Goal: Task Accomplishment & Management: Use online tool/utility

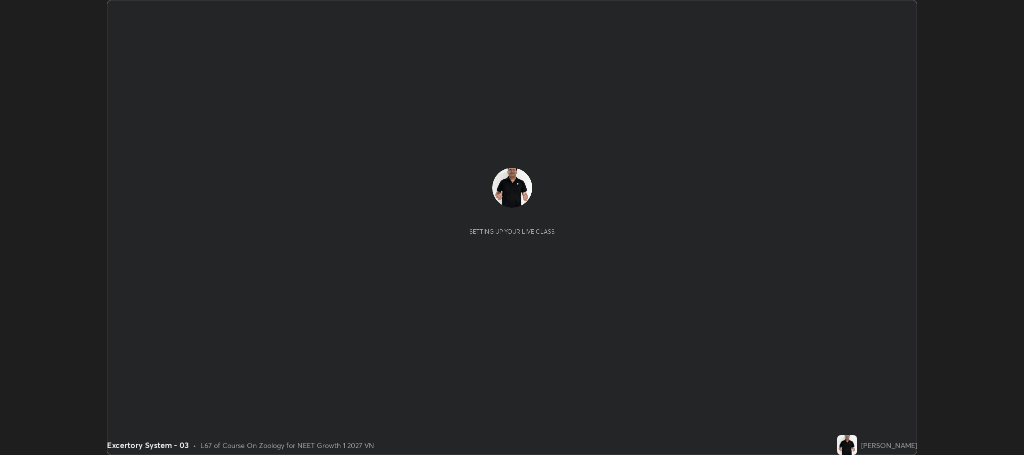
scroll to position [455, 1023]
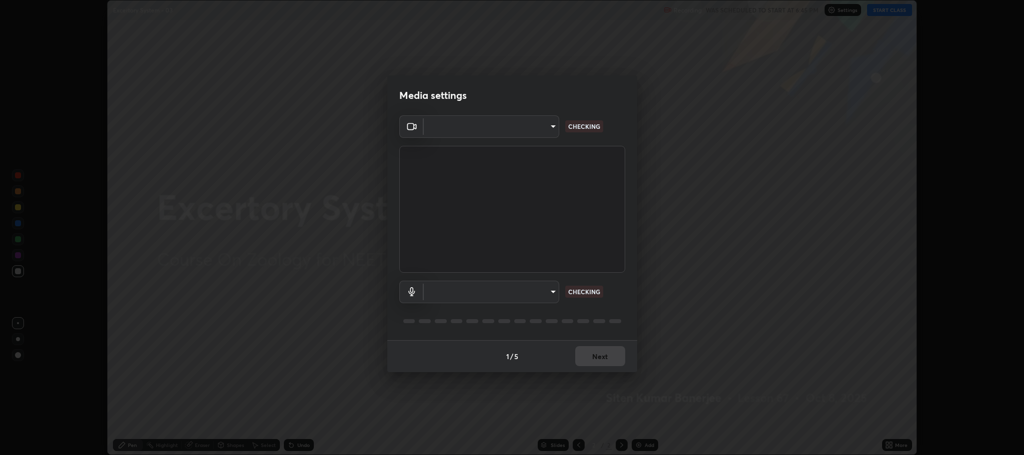
type input "7d5d3c8b8d5eda39410d366f8eb367a364bfae71f89e529543b0394fded3b098"
type input "b32793eec117f22c75bae2fc2a1be2133e89b3cda743c6d921131ee1fe8880a8"
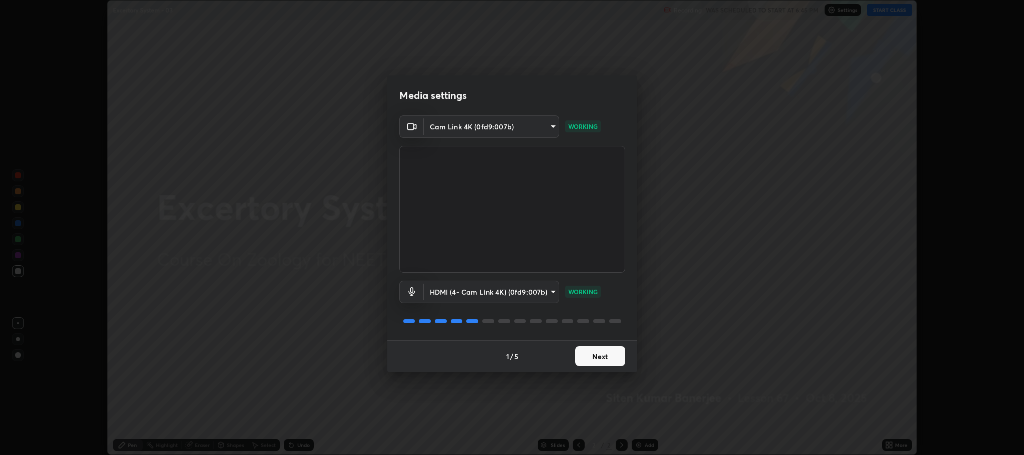
click at [600, 358] on button "Next" at bounding box center [600, 356] width 50 height 20
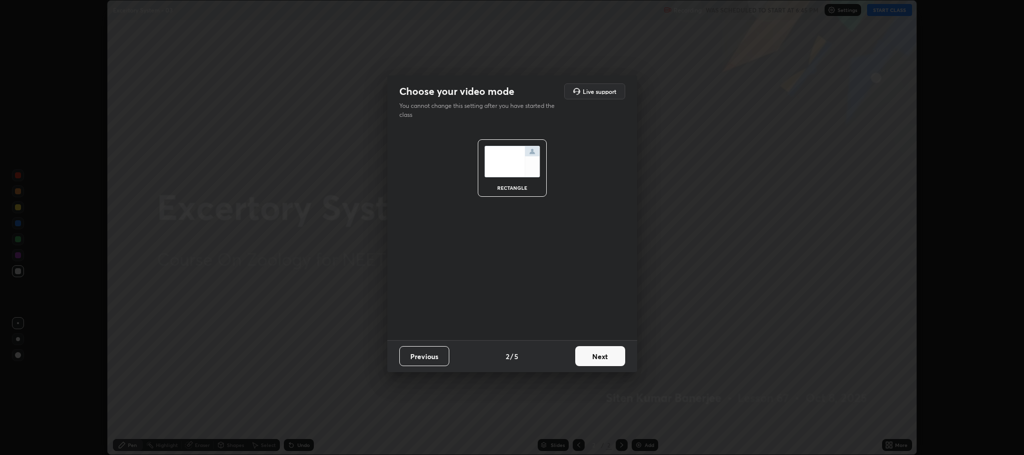
click at [599, 356] on button "Next" at bounding box center [600, 356] width 50 height 20
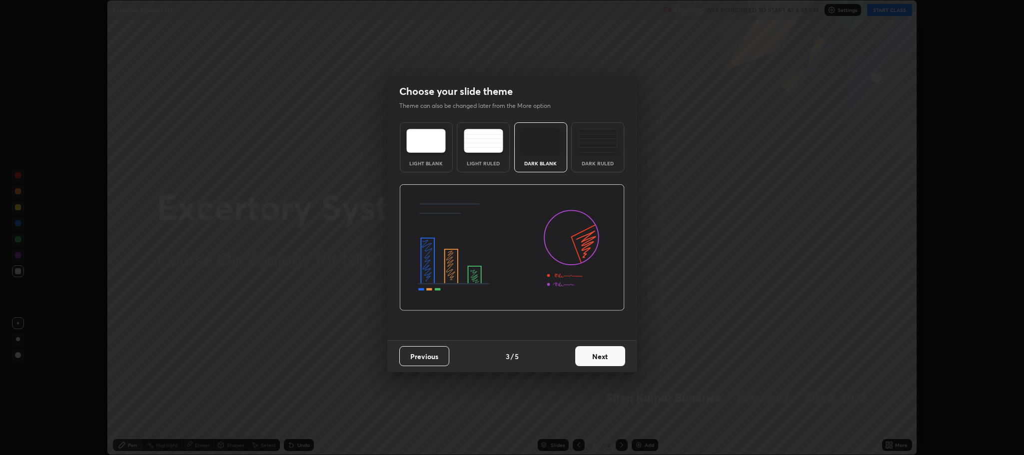
click at [597, 355] on button "Next" at bounding box center [600, 356] width 50 height 20
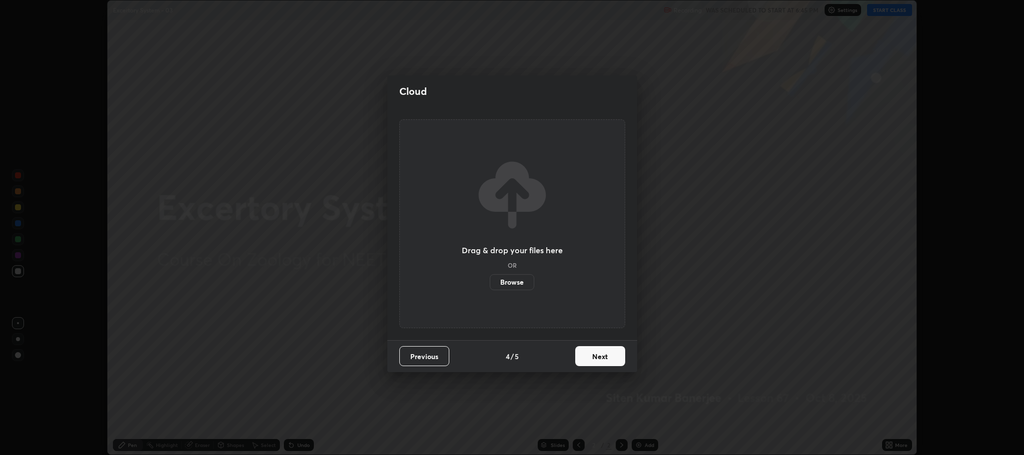
click at [597, 357] on button "Next" at bounding box center [600, 356] width 50 height 20
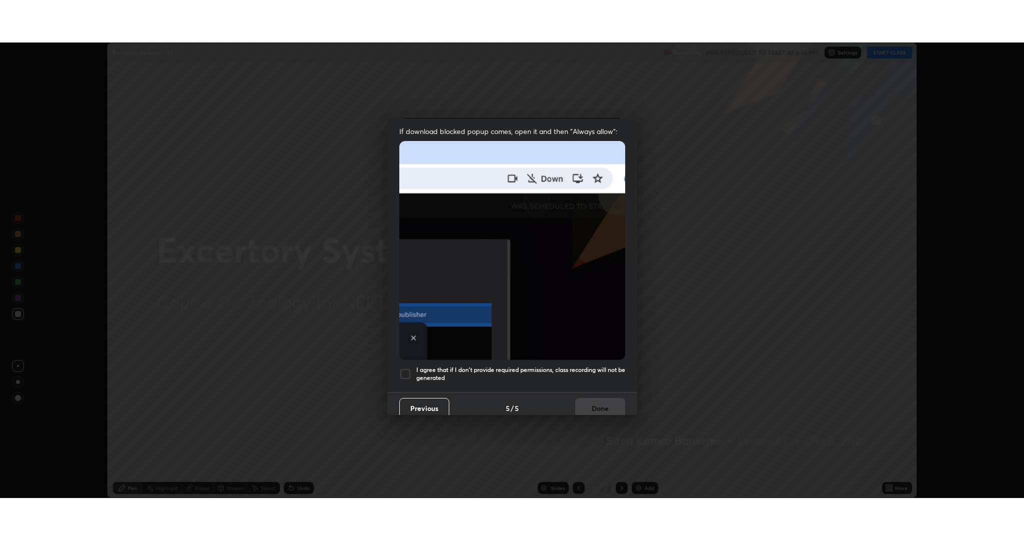
scroll to position [202, 0]
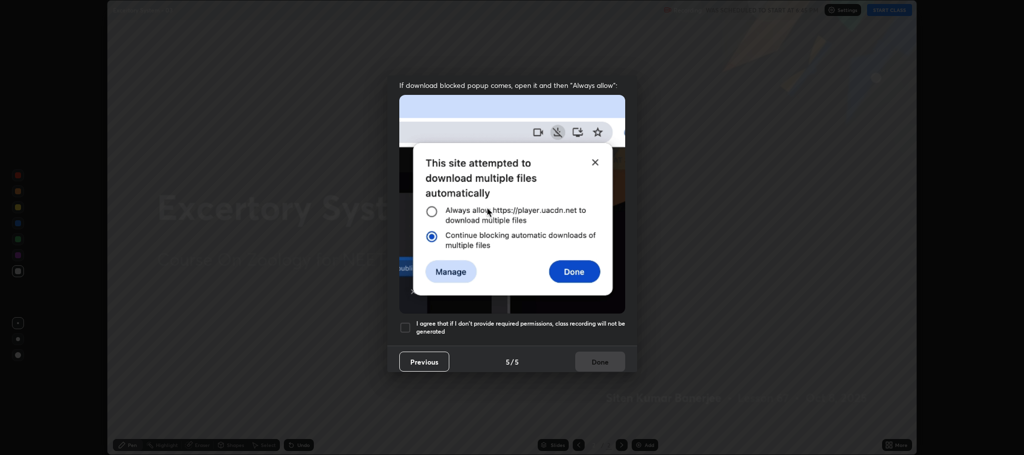
click at [404, 322] on div at bounding box center [405, 328] width 12 height 12
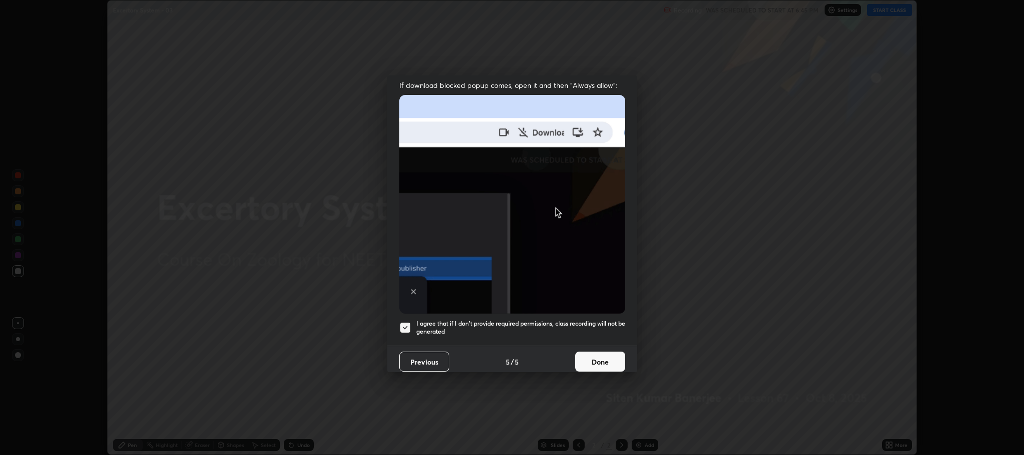
click at [591, 355] on button "Done" at bounding box center [600, 362] width 50 height 20
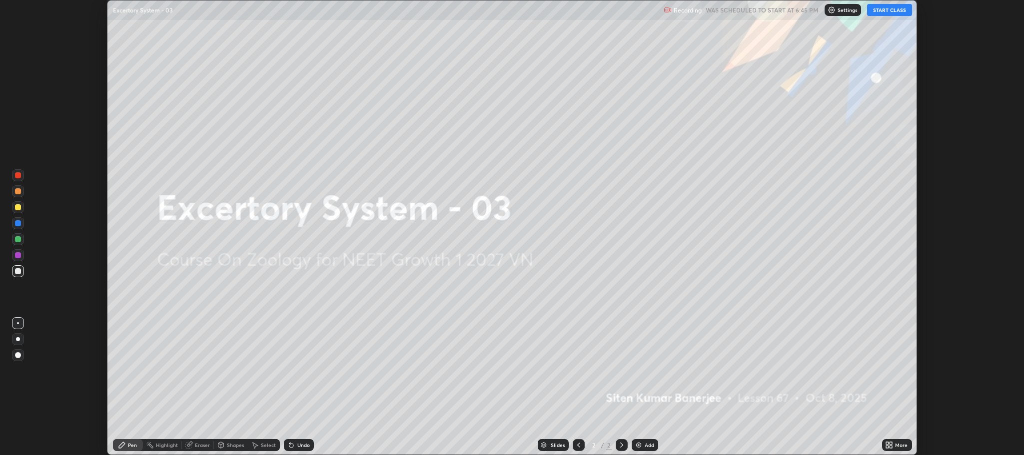
click at [892, 7] on button "START CLASS" at bounding box center [889, 10] width 45 height 12
click at [888, 447] on icon at bounding box center [887, 447] width 2 height 2
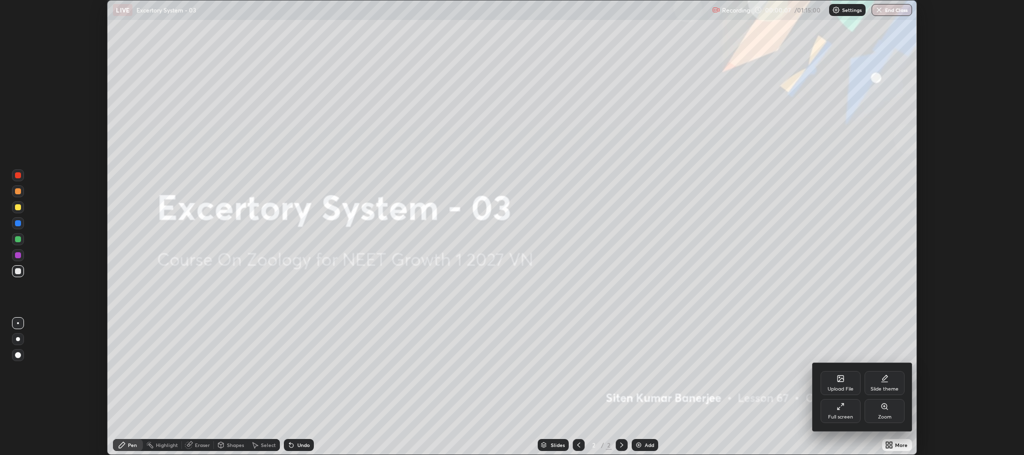
click at [841, 416] on div "Full screen" at bounding box center [840, 417] width 25 height 5
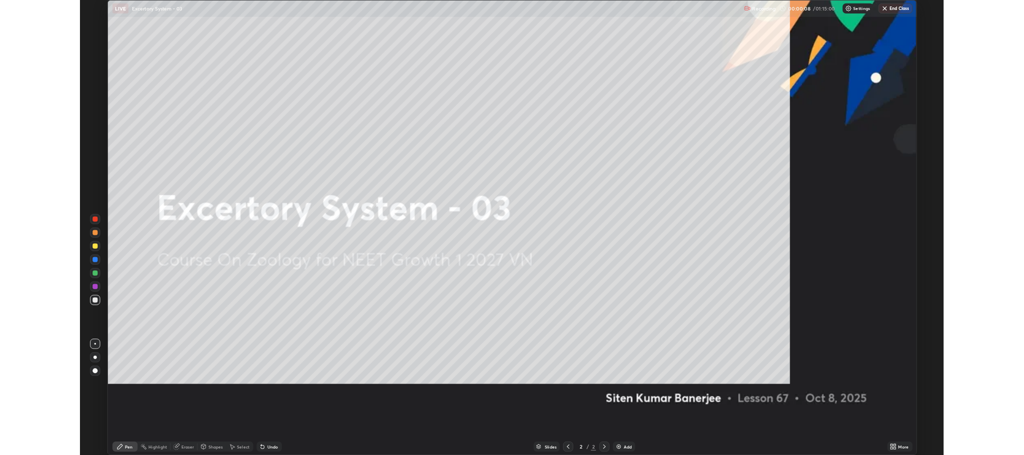
scroll to position [540, 1024]
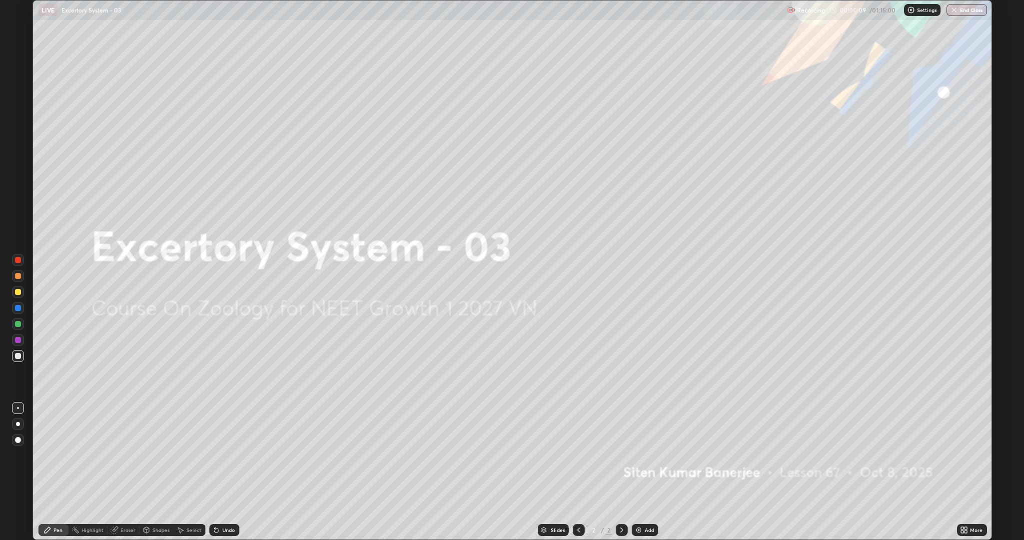
click at [648, 455] on div "Add" at bounding box center [648, 529] width 9 height 5
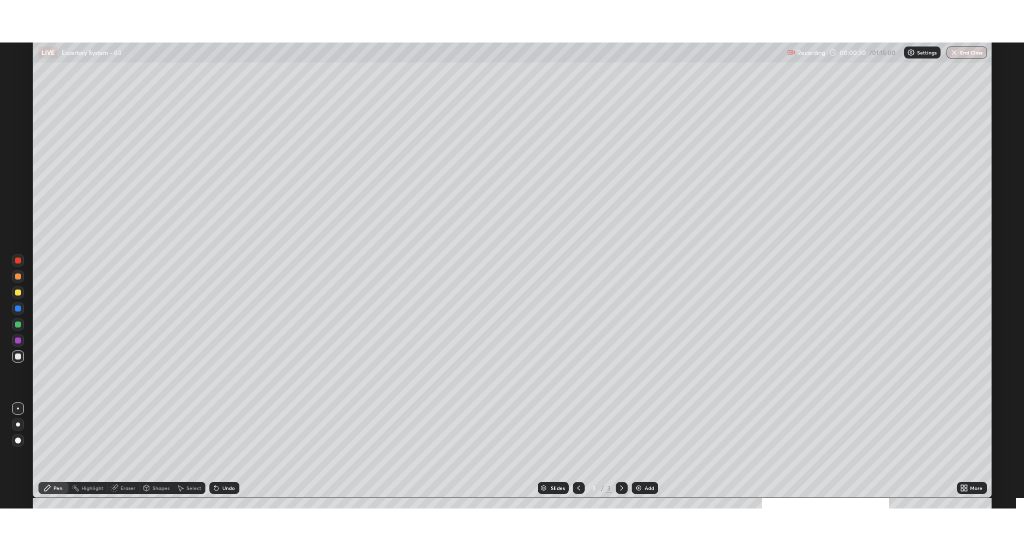
scroll to position [49505, 48937]
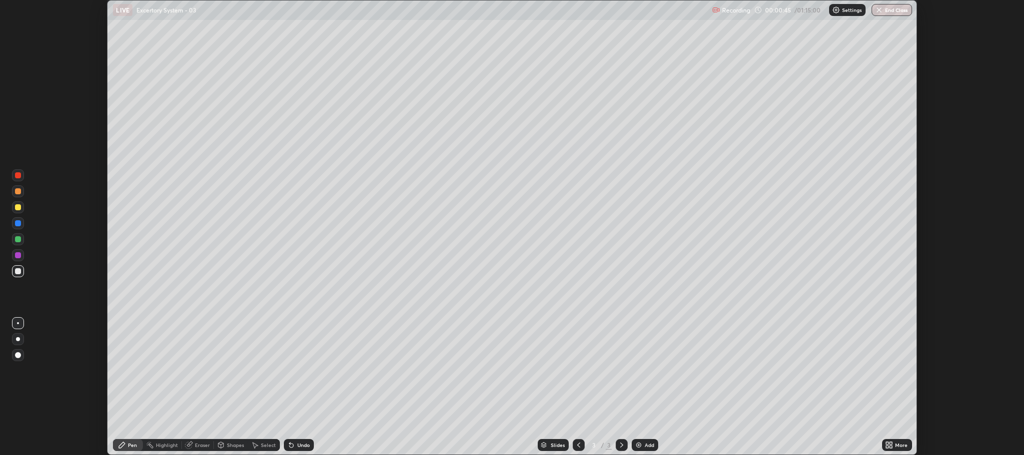
click at [891, 443] on icon at bounding box center [891, 443] width 2 height 2
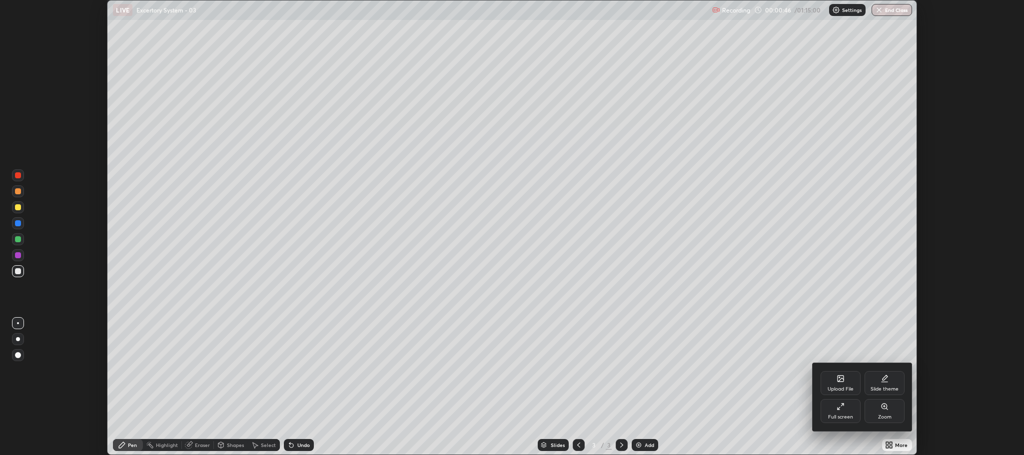
click at [839, 412] on div "Full screen" at bounding box center [840, 411] width 40 height 24
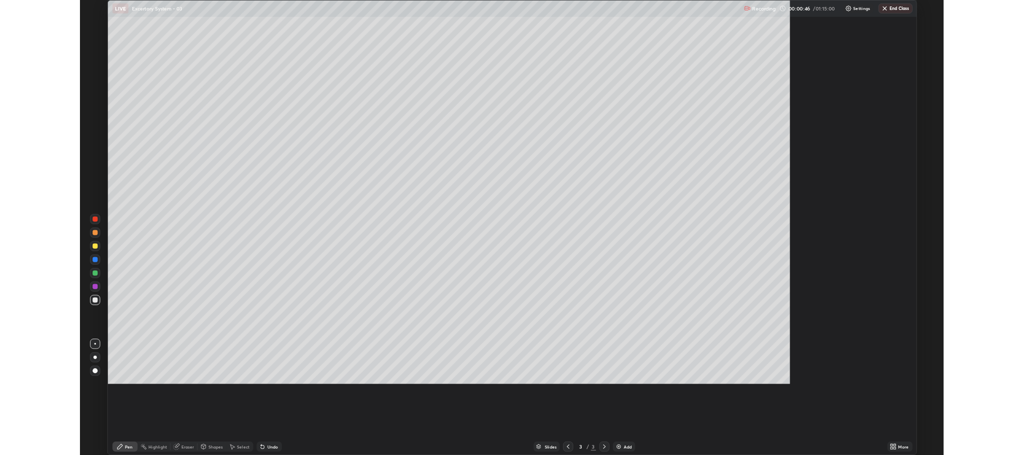
scroll to position [540, 1024]
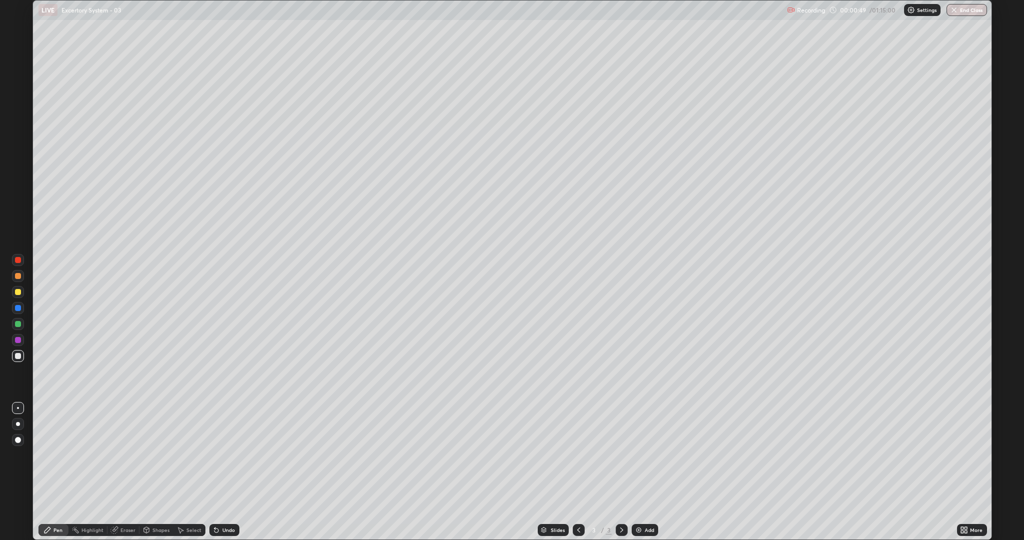
click at [15, 294] on div at bounding box center [18, 292] width 12 height 12
click at [18, 341] on div at bounding box center [18, 340] width 6 height 6
click at [16, 359] on div at bounding box center [18, 356] width 12 height 12
click at [18, 294] on div at bounding box center [18, 292] width 6 height 6
click at [18, 339] on div at bounding box center [18, 340] width 6 height 6
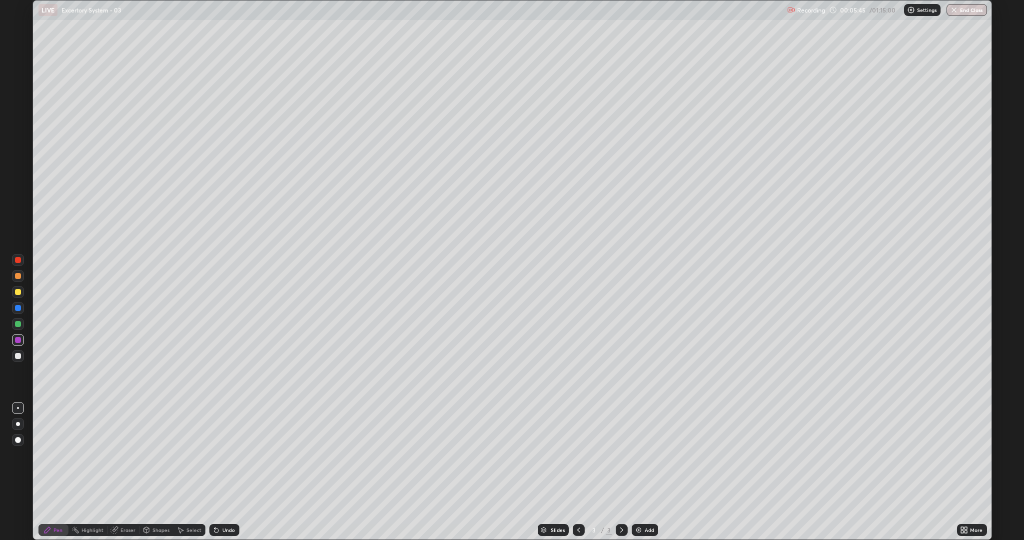
click at [17, 290] on div at bounding box center [18, 292] width 6 height 6
click at [15, 324] on div at bounding box center [18, 324] width 6 height 6
click at [11, 360] on div at bounding box center [18, 356] width 16 height 16
click at [13, 358] on div at bounding box center [18, 356] width 12 height 12
click at [17, 259] on div at bounding box center [18, 260] width 6 height 6
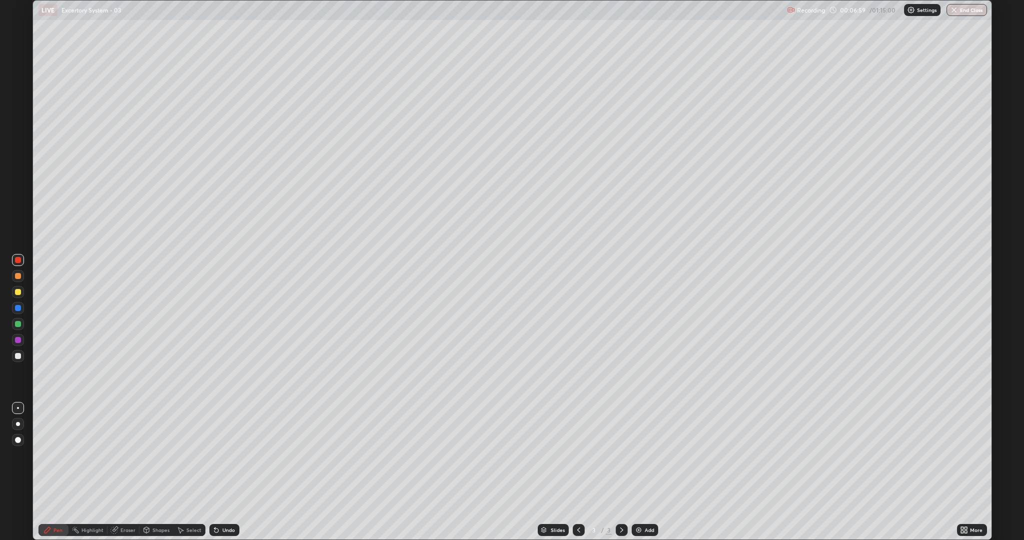
click at [17, 356] on div at bounding box center [18, 356] width 6 height 6
click at [18, 293] on div at bounding box center [18, 292] width 6 height 6
click at [17, 358] on div at bounding box center [18, 356] width 6 height 6
click at [16, 261] on div at bounding box center [18, 260] width 6 height 6
click at [15, 357] on div at bounding box center [18, 356] width 6 height 6
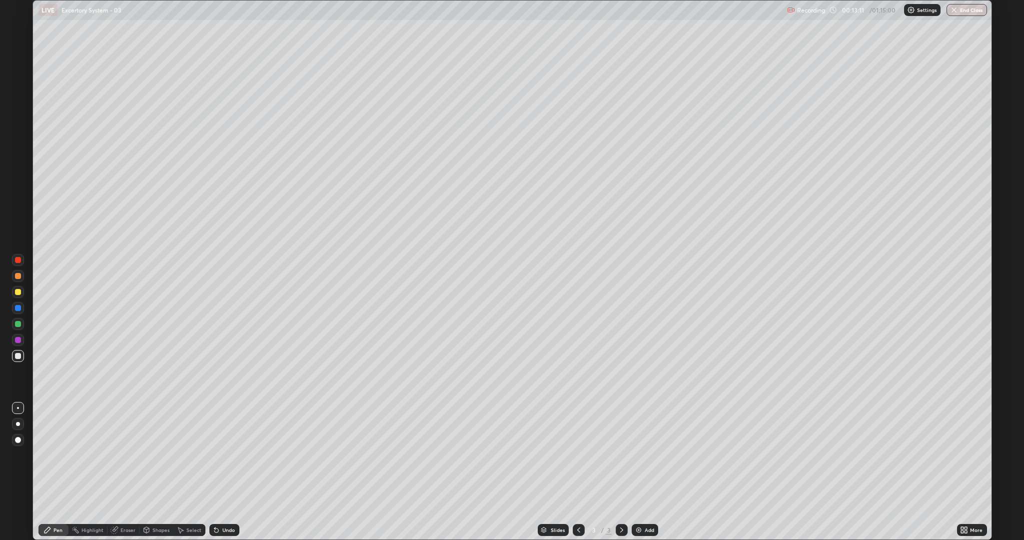
click at [18, 258] on div at bounding box center [18, 260] width 6 height 6
click at [14, 357] on div at bounding box center [18, 356] width 12 height 12
click at [14, 320] on div at bounding box center [18, 324] width 12 height 12
click at [19, 287] on div at bounding box center [18, 292] width 12 height 12
click at [645, 455] on div "Add" at bounding box center [648, 529] width 9 height 5
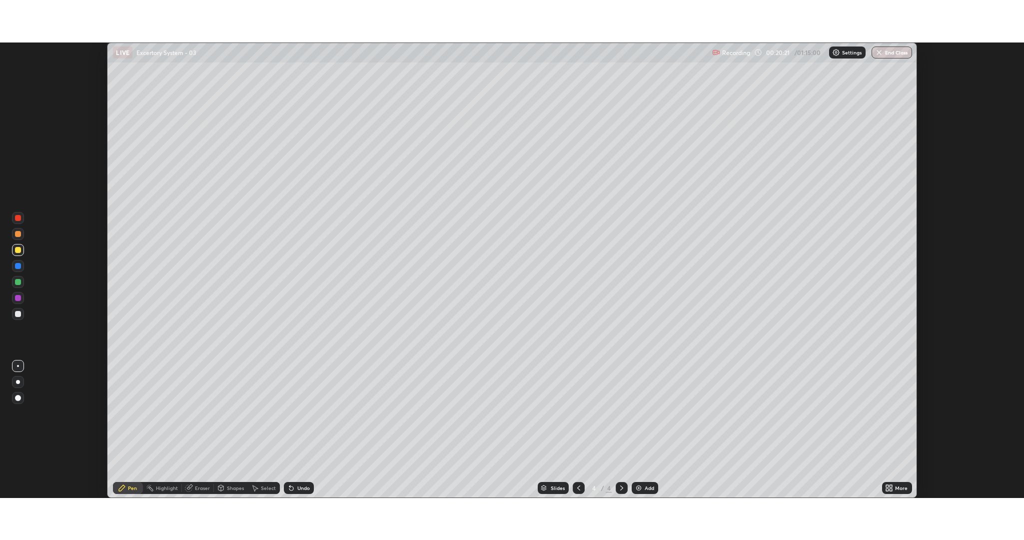
scroll to position [49505, 48937]
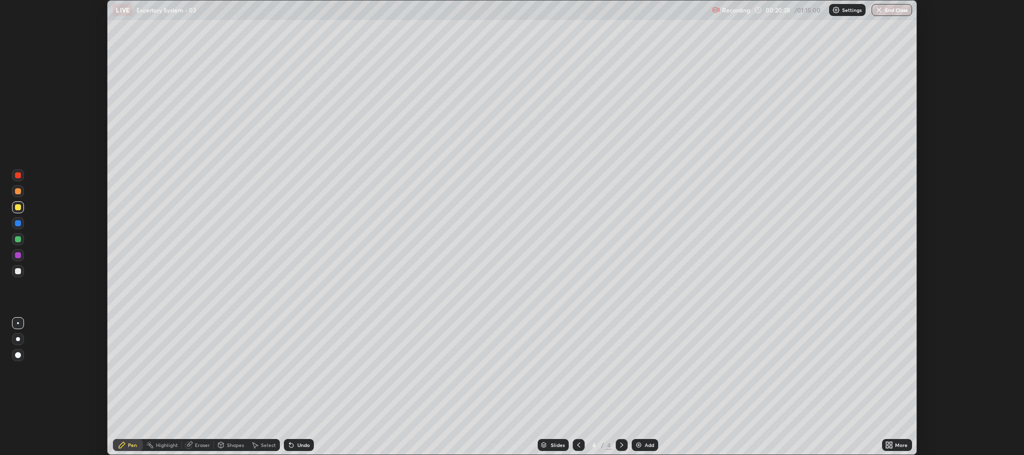
click at [889, 445] on icon at bounding box center [889, 445] width 8 height 8
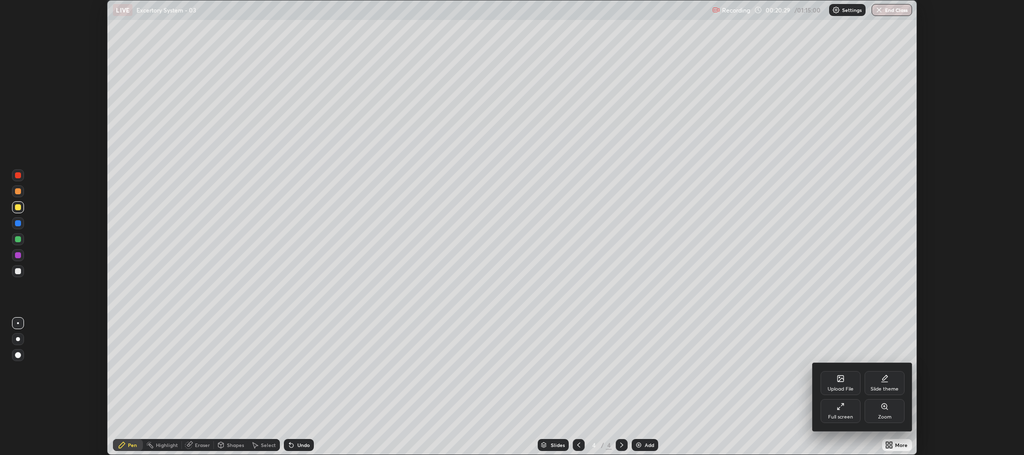
click at [836, 411] on div "Full screen" at bounding box center [840, 411] width 40 height 24
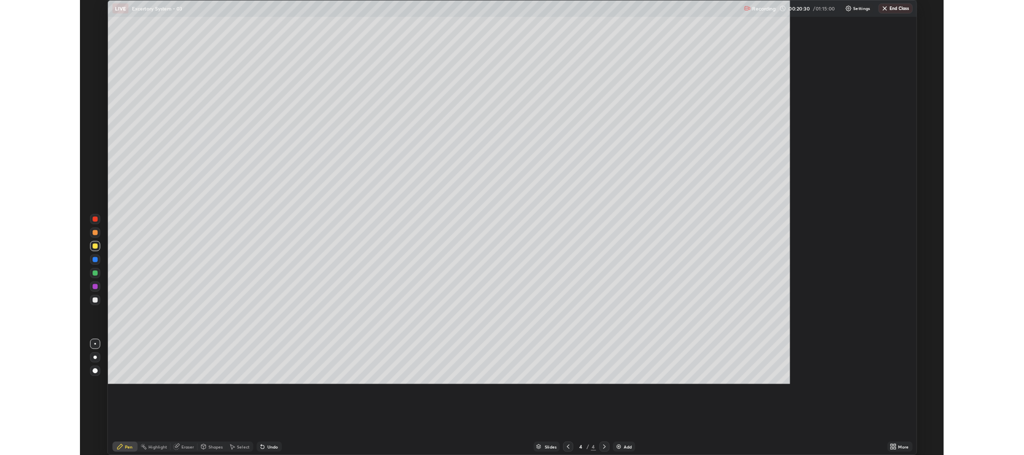
scroll to position [540, 1024]
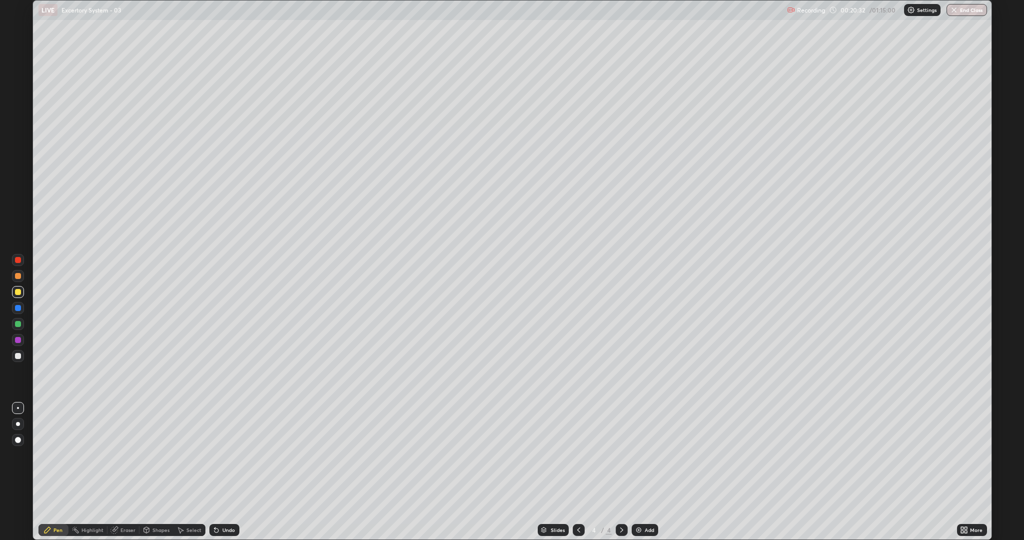
click at [19, 357] on div at bounding box center [18, 356] width 6 height 6
click at [128, 455] on div "Eraser" at bounding box center [127, 529] width 15 height 5
click at [58, 455] on div "Pen" at bounding box center [53, 530] width 30 height 12
click at [19, 357] on div at bounding box center [18, 356] width 6 height 6
click at [16, 292] on div at bounding box center [18, 292] width 6 height 6
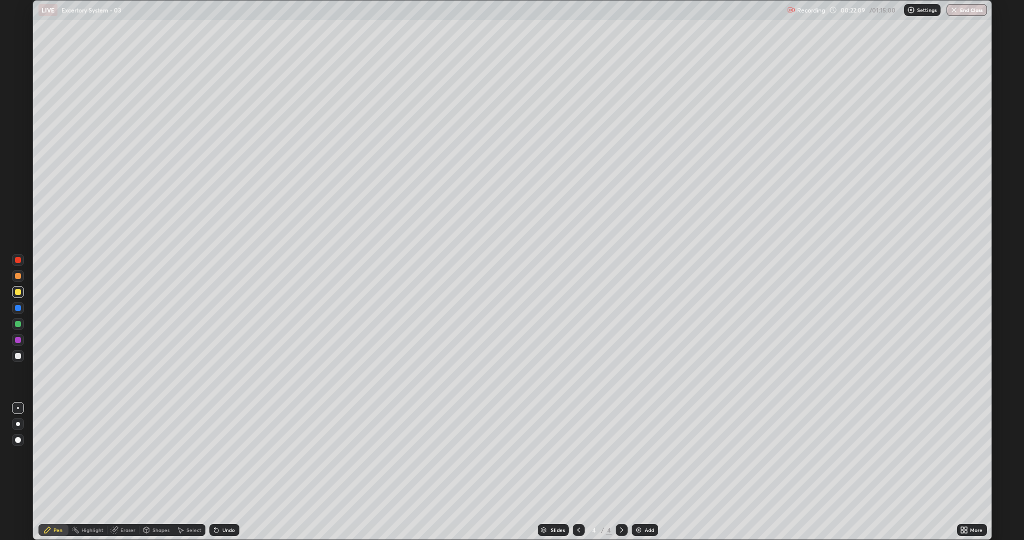
click at [17, 260] on div at bounding box center [18, 260] width 6 height 6
click at [14, 354] on div at bounding box center [18, 356] width 12 height 12
click at [120, 455] on div "Eraser" at bounding box center [127, 529] width 15 height 5
click at [57, 455] on div "Pen" at bounding box center [53, 530] width 30 height 12
click at [17, 358] on div at bounding box center [18, 356] width 6 height 6
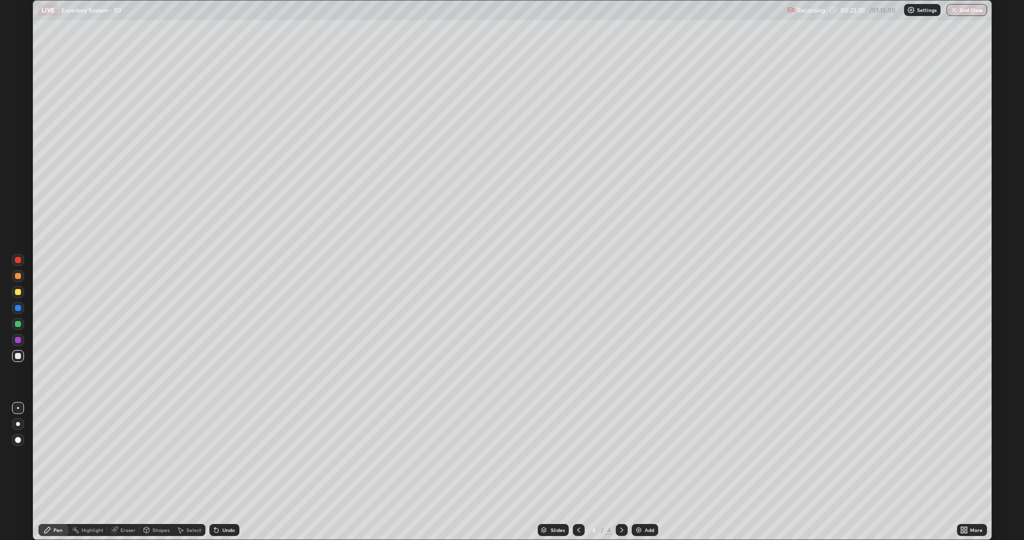
click at [126, 455] on div "Eraser" at bounding box center [127, 529] width 15 height 5
click at [58, 455] on div "Pen" at bounding box center [57, 529] width 9 height 5
click at [18, 354] on div at bounding box center [18, 356] width 6 height 6
click at [18, 355] on div at bounding box center [18, 356] width 6 height 6
click at [128, 455] on div "Eraser" at bounding box center [127, 529] width 15 height 5
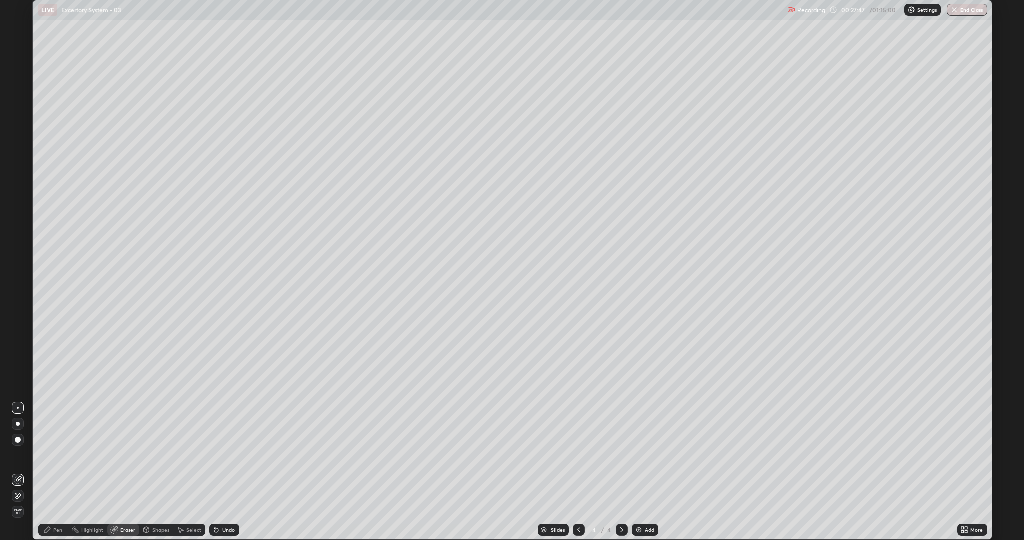
click at [56, 455] on div "Pen" at bounding box center [57, 529] width 9 height 5
click at [14, 362] on div at bounding box center [18, 356] width 12 height 16
click at [16, 293] on div at bounding box center [18, 292] width 6 height 6
click at [18, 323] on div at bounding box center [18, 324] width 6 height 6
click at [967, 455] on icon at bounding box center [965, 528] width 2 height 2
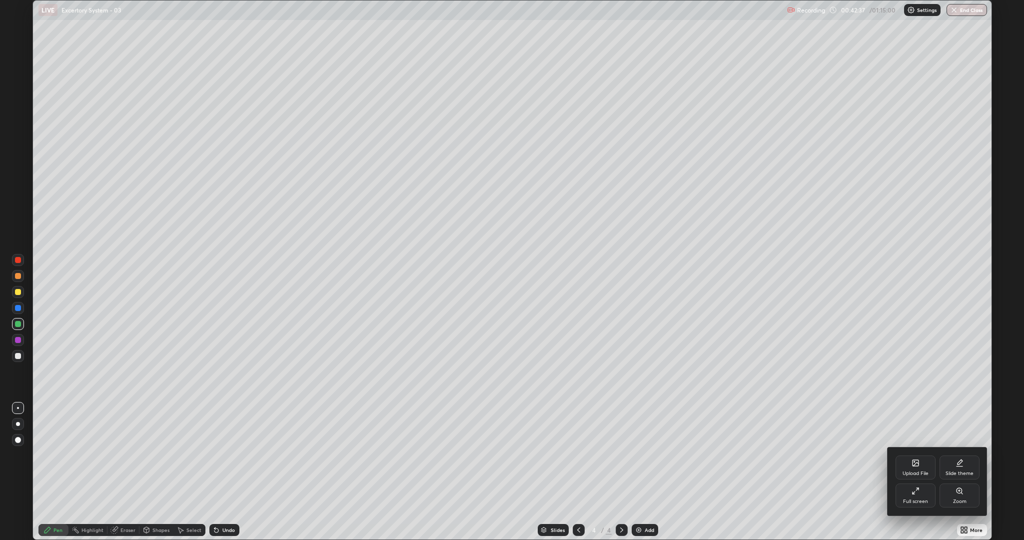
click at [912, 455] on div "Full screen" at bounding box center [915, 501] width 25 height 5
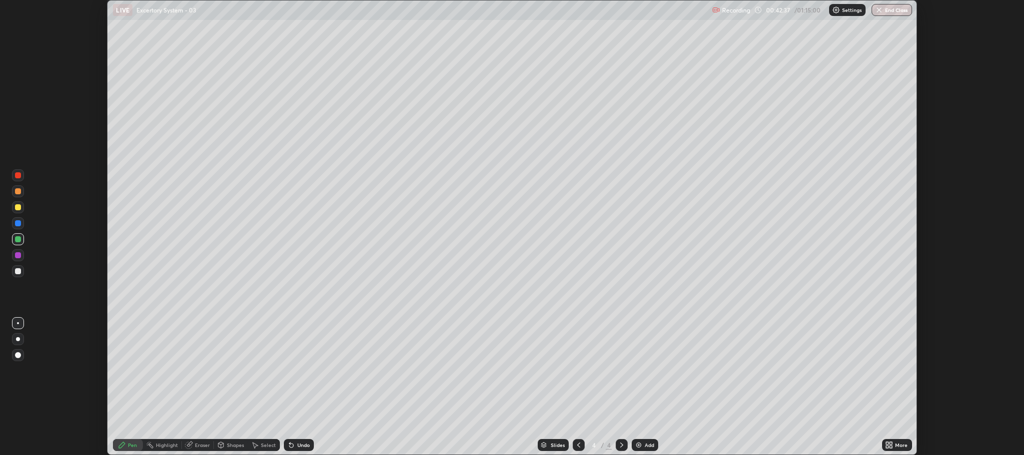
scroll to position [49505, 48937]
click at [577, 445] on icon at bounding box center [578, 445] width 3 height 5
click at [621, 445] on icon at bounding box center [622, 445] width 8 height 8
click at [645, 450] on div "Add" at bounding box center [645, 445] width 26 height 12
click at [16, 272] on div at bounding box center [18, 271] width 6 height 6
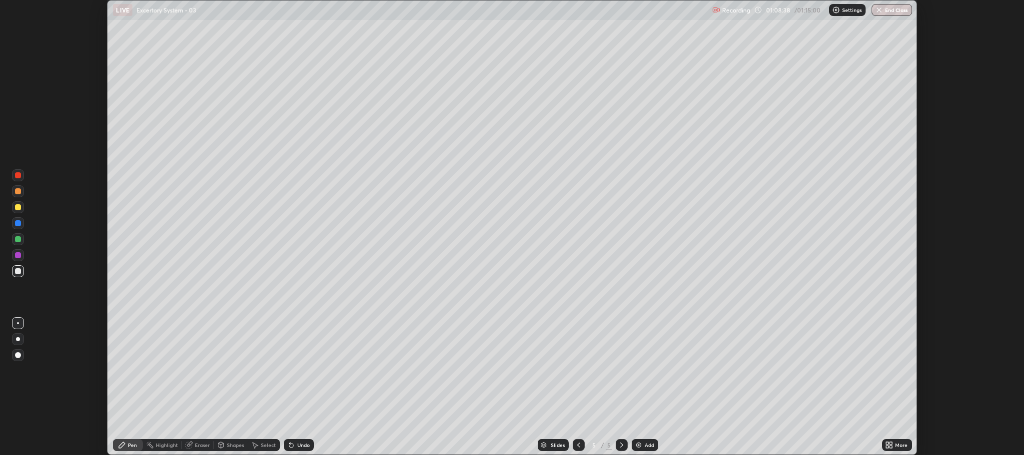
click at [203, 446] on div "Eraser" at bounding box center [202, 445] width 15 height 5
click at [134, 448] on div "Pen" at bounding box center [132, 445] width 9 height 5
click at [14, 271] on div at bounding box center [18, 271] width 12 height 12
click at [17, 208] on div at bounding box center [18, 207] width 6 height 6
click at [883, 9] on button "End Class" at bounding box center [891, 10] width 39 height 12
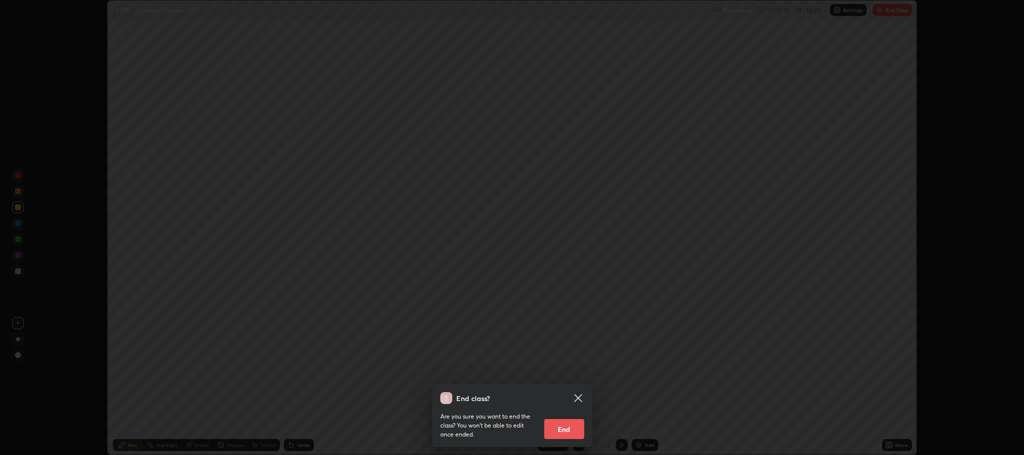
click at [567, 426] on button "End" at bounding box center [564, 429] width 40 height 20
